Goal: Information Seeking & Learning: Find specific page/section

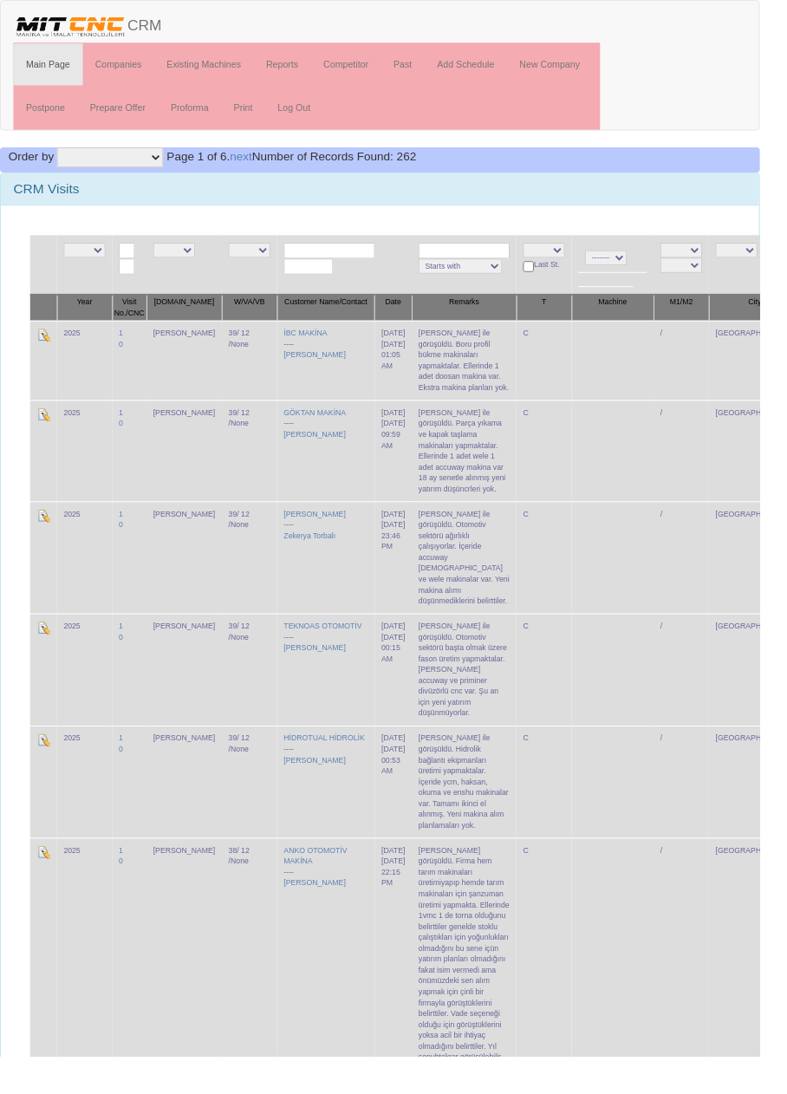
click at [321, 262] on input "text" at bounding box center [341, 259] width 94 height 16
type input "asm"
